Goal: Task Accomplishment & Management: Use online tool/utility

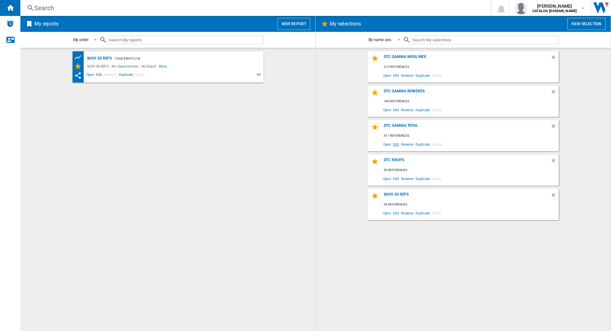
click at [394, 144] on span "Edit" at bounding box center [396, 144] width 8 height 9
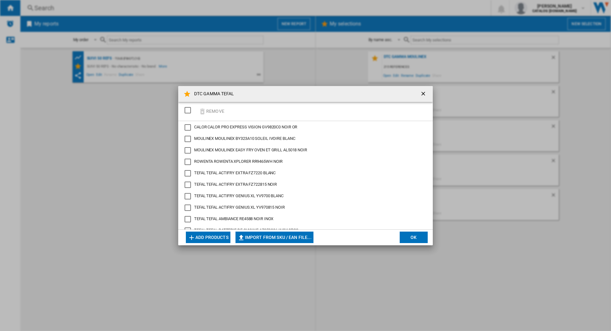
click at [217, 235] on button "Add products" at bounding box center [208, 236] width 45 height 11
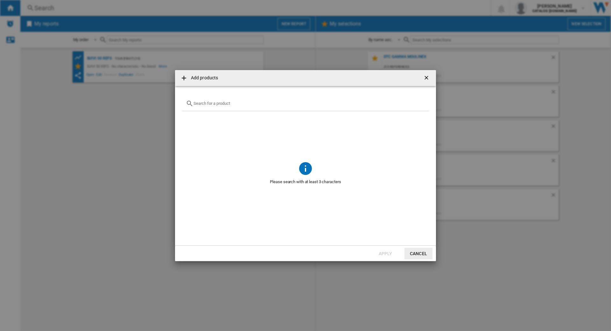
click at [250, 101] on input "{{getI18NText('SELECTIONS.EDITION_POPUP.OPEN_PRODUCTS_POPUP')}} {{::getI18NText…" at bounding box center [310, 103] width 232 height 5
paste input "EZ501810"
click at [203, 104] on input "EZ501810" at bounding box center [306, 103] width 224 height 5
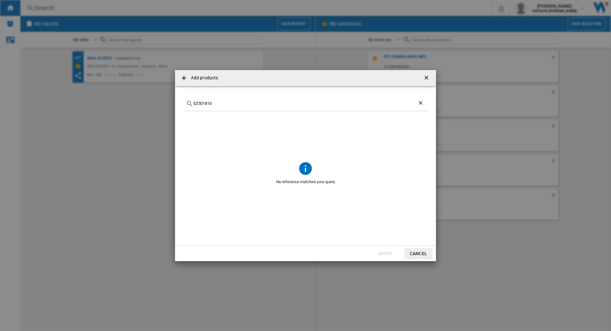
paste input "401D"
click at [231, 107] on div "EZ401D10" at bounding box center [306, 103] width 246 height 15
click at [205, 105] on input "EZ401D10" at bounding box center [306, 103] width 224 height 5
paste input "5058"
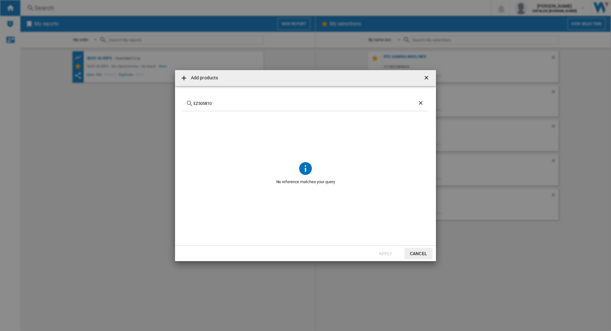
click at [203, 103] on input "EZ505810" at bounding box center [306, 103] width 224 height 5
paste input "905B2"
click at [197, 109] on div "EZ905B20" at bounding box center [306, 103] width 246 height 15
click at [204, 106] on div "EZ905B20" at bounding box center [306, 103] width 246 height 15
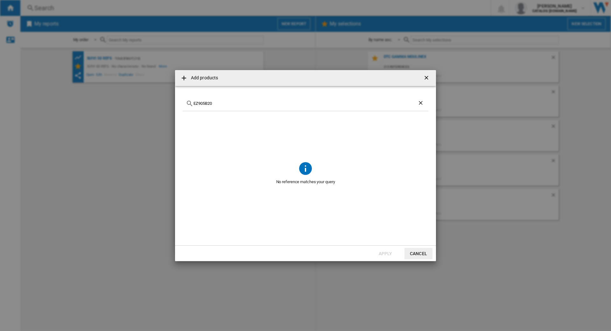
click at [204, 106] on div "EZ905B20" at bounding box center [306, 103] width 246 height 15
click at [200, 104] on input "EZ905B20" at bounding box center [306, 103] width 224 height 5
paste input "AL50181"
click at [197, 105] on input "AL501810" at bounding box center [306, 103] width 224 height 5
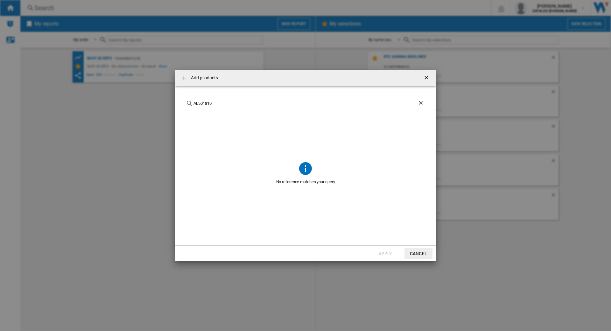
click at [197, 105] on input "AL501810" at bounding box center [306, 103] width 224 height 5
paste input "OX444"
click at [201, 101] on input "OX444810" at bounding box center [306, 103] width 224 height 5
paste input "6"
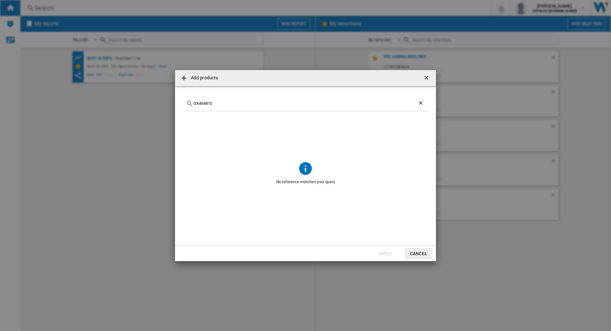
click at [207, 103] on input "OX464810" at bounding box center [306, 103] width 224 height 5
paste input "YG231E32"
click at [208, 99] on div "YG231E32" at bounding box center [306, 103] width 246 height 15
click at [208, 104] on input "YG231E32" at bounding box center [306, 103] width 224 height 5
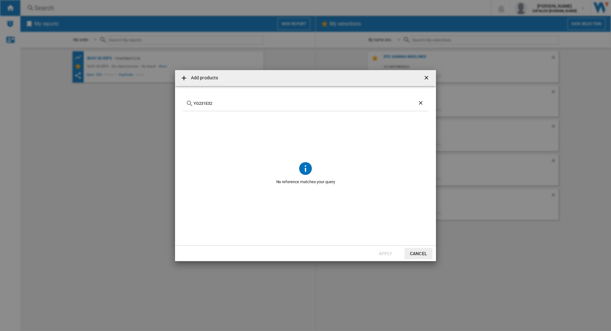
click at [208, 104] on input "YG231E32" at bounding box center [306, 103] width 224 height 5
paste input "HF850810"
click at [204, 101] on div "HF850810" at bounding box center [306, 103] width 246 height 15
click at [204, 103] on input "HF850810" at bounding box center [306, 103] width 224 height 5
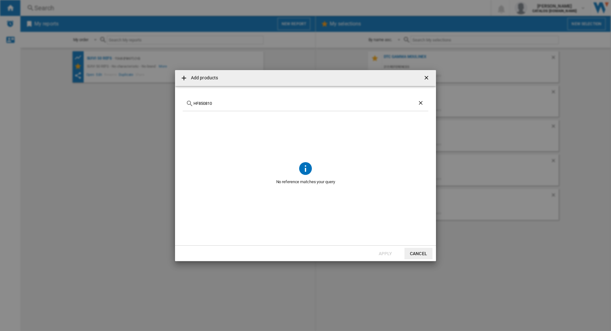
click at [204, 103] on input "HF850810" at bounding box center [306, 103] width 224 height 5
paste input "95J"
type input "HF95J810"
drag, startPoint x: 430, startPoint y: 78, endPoint x: 408, endPoint y: 79, distance: 22.0
click at [432, 78] on button "{{getI18NText('SELECTIONS.EDITION_POPUP.OPEN_PRODUCTS_POPUP')}} {{::getI18NText…" at bounding box center [427, 78] width 13 height 13
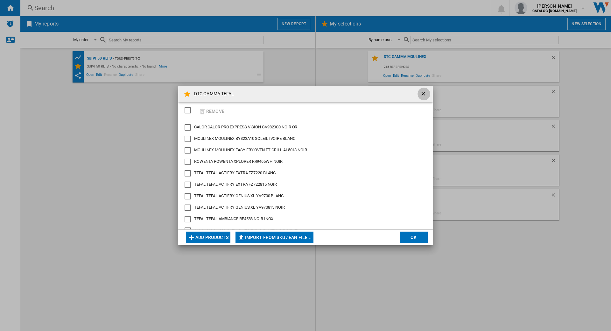
click at [423, 96] on ng-md-icon "getI18NText('BUTTONS.CLOSE_DIALOG')" at bounding box center [424, 94] width 8 height 8
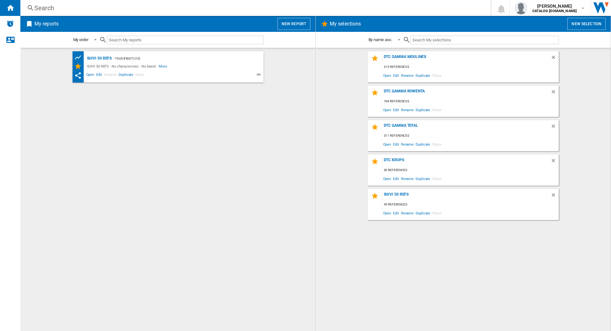
click at [174, 12] on div "Search" at bounding box center [254, 8] width 440 height 9
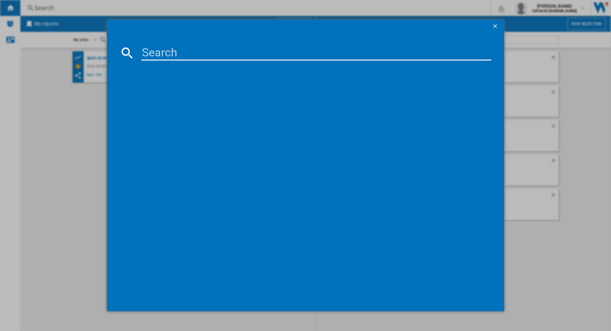
click at [170, 55] on input at bounding box center [316, 52] width 350 height 15
paste input "MG501N10"
click at [189, 55] on input "MG501N10" at bounding box center [316, 52] width 350 height 15
paste input "EZ13032"
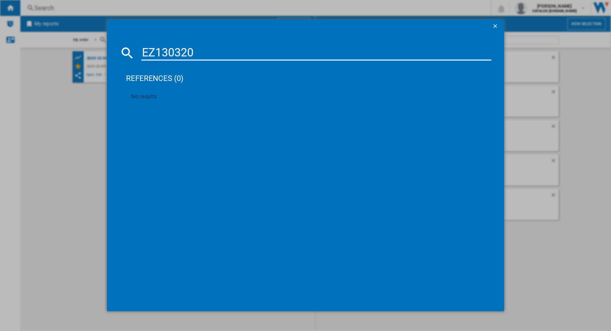
type input "EZ130320"
click at [496, 28] on ng-md-icon "getI18NText('BUTTONS.CLOSE_DIALOG')" at bounding box center [496, 27] width 8 height 8
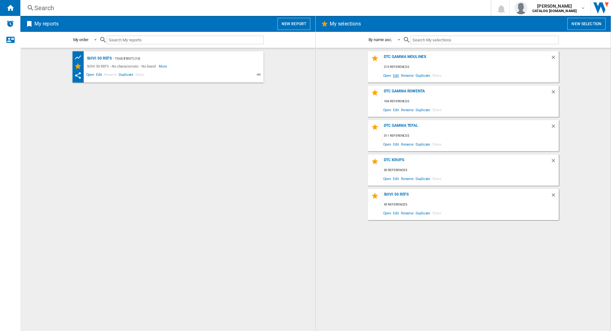
click at [394, 75] on span "Edit" at bounding box center [396, 75] width 8 height 9
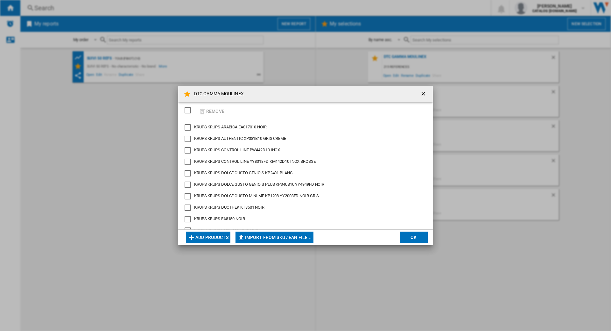
click at [218, 229] on md-dialog-actions "Add products Import from SKU / EAN file... Import manually... OK" at bounding box center [305, 237] width 255 height 16
click at [215, 235] on button "Add products" at bounding box center [208, 236] width 45 height 11
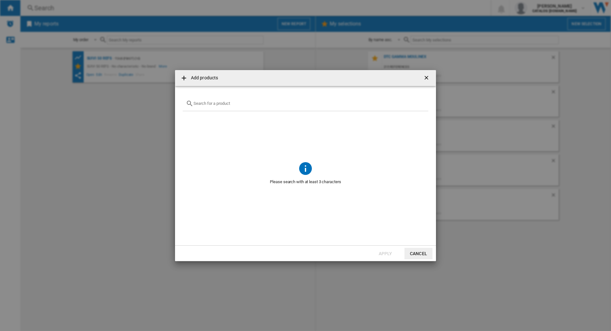
click at [226, 104] on input "{{getI18NText('SELECTIONS.EDITION_POPUP.OPEN_PRODUCTS_POPUP')}} {{::getI18NText…" at bounding box center [310, 103] width 232 height 5
paste input "XP801T10"
type input "XP801T10"
click at [425, 76] on ng-md-icon "getI18NText('BUTTONS.CLOSE_DIALOG')" at bounding box center [427, 79] width 8 height 8
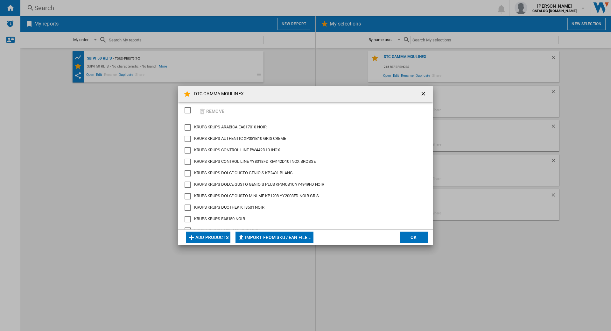
click at [425, 93] on ng-md-icon "getI18NText('BUTTONS.CLOSE_DIALOG')" at bounding box center [424, 94] width 8 height 8
